Goal: Transaction & Acquisition: Subscribe to service/newsletter

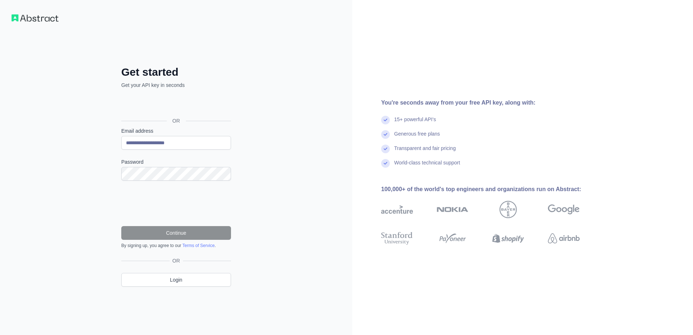
type input "**********"
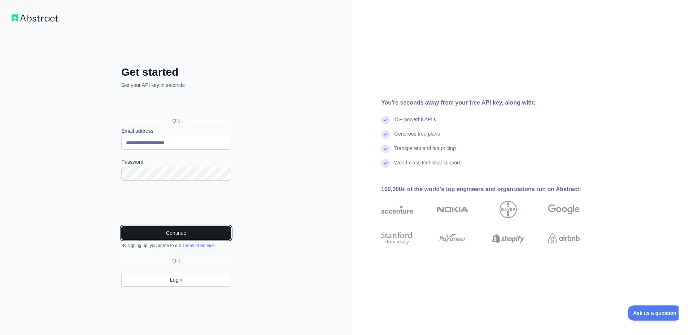
click at [191, 233] on button "Continue" at bounding box center [176, 233] width 110 height 14
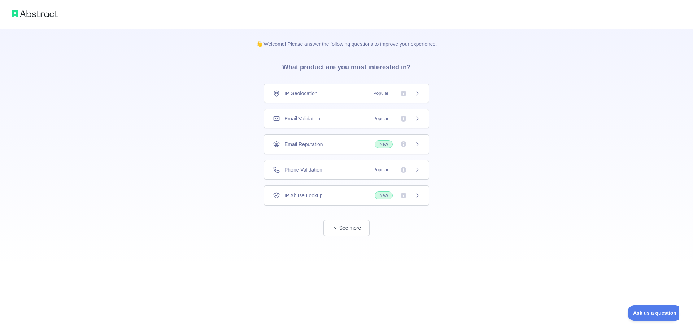
click at [347, 120] on div "Email Validation Popular" at bounding box center [346, 118] width 147 height 7
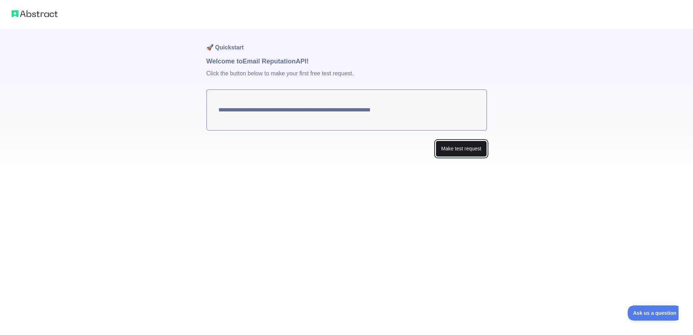
click at [461, 153] on button "Make test request" at bounding box center [461, 149] width 51 height 16
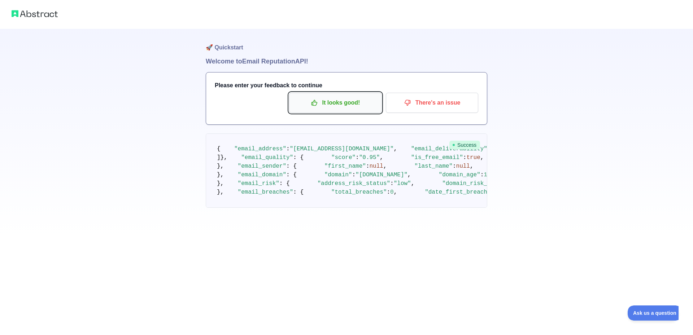
click at [370, 103] on p "It looks good!" at bounding box center [336, 103] width 82 height 12
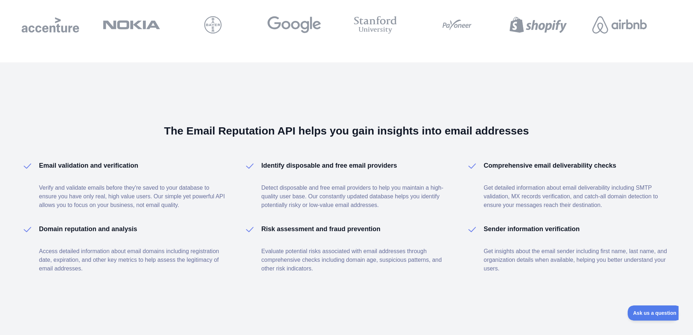
scroll to position [849, 0]
